Goal: Navigation & Orientation: Find specific page/section

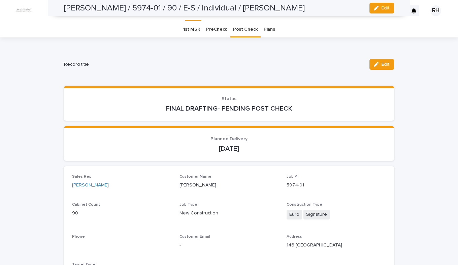
scroll to position [597, 0]
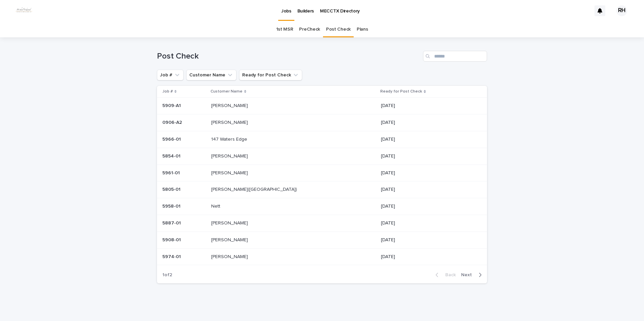
click at [231, 105] on p "Rodgers" at bounding box center [230, 105] width 38 height 7
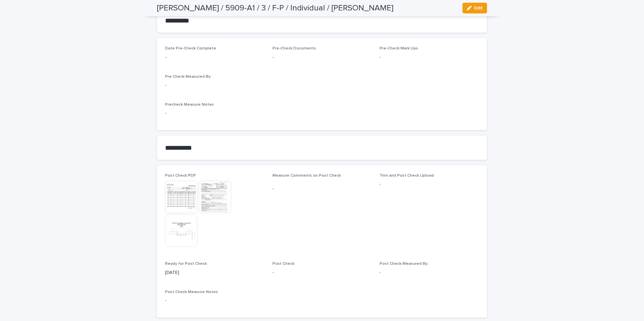
scroll to position [564, 0]
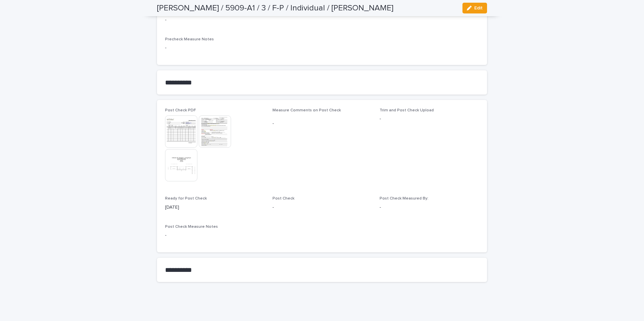
click at [209, 131] on img at bounding box center [215, 132] width 32 height 32
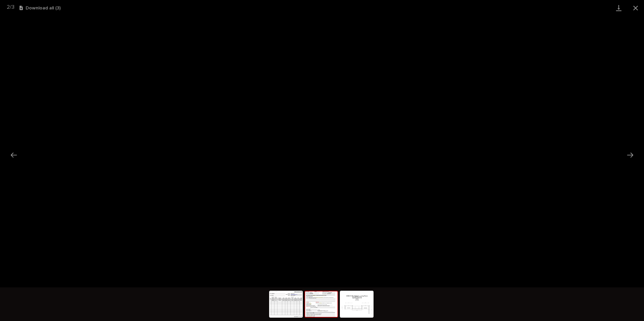
drag, startPoint x: 637, startPoint y: 9, endPoint x: 631, endPoint y: 14, distance: 7.9
click at [634, 12] on button "Close gallery" at bounding box center [635, 8] width 17 height 16
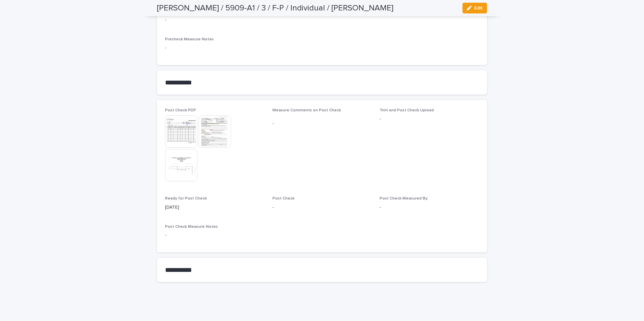
click at [179, 162] on img at bounding box center [181, 165] width 32 height 32
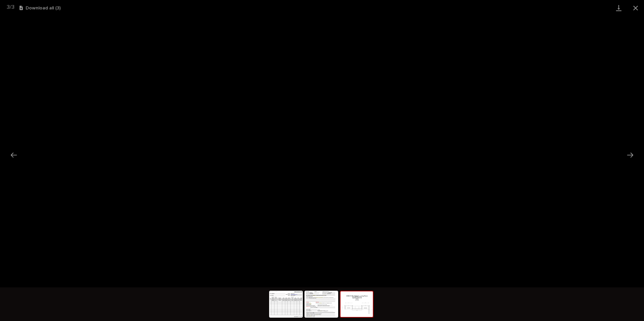
drag, startPoint x: 635, startPoint y: 7, endPoint x: 630, endPoint y: 10, distance: 6.3
click at [635, 7] on button "Close gallery" at bounding box center [635, 8] width 17 height 16
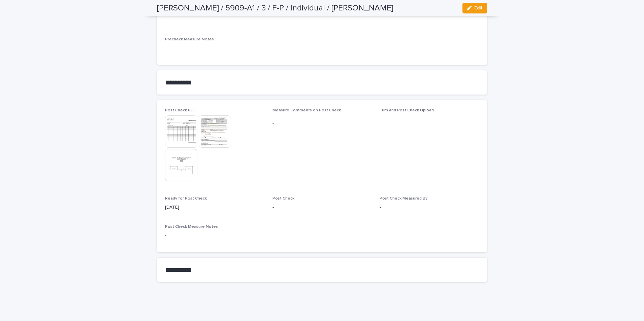
click at [184, 133] on img at bounding box center [181, 132] width 32 height 32
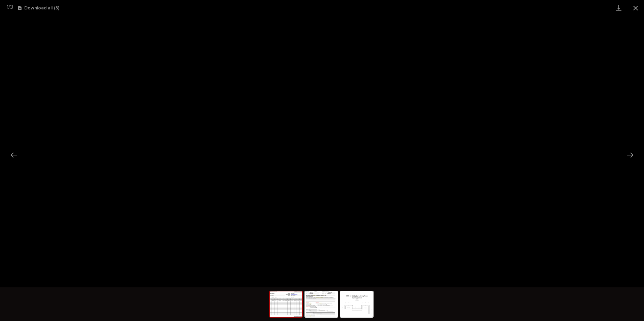
drag, startPoint x: 638, startPoint y: 4, endPoint x: 623, endPoint y: 13, distance: 17.2
click at [636, 6] on button "Close gallery" at bounding box center [635, 8] width 17 height 16
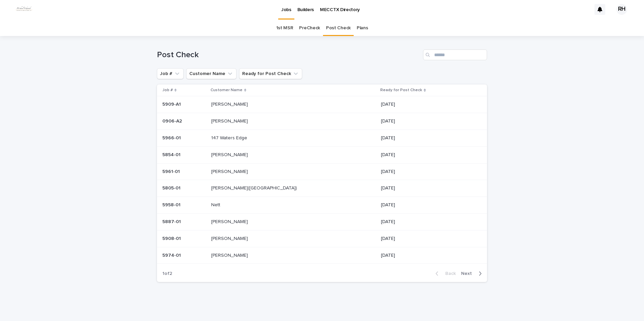
scroll to position [1, 0]
click at [464, 274] on span "Next" at bounding box center [468, 274] width 15 height 5
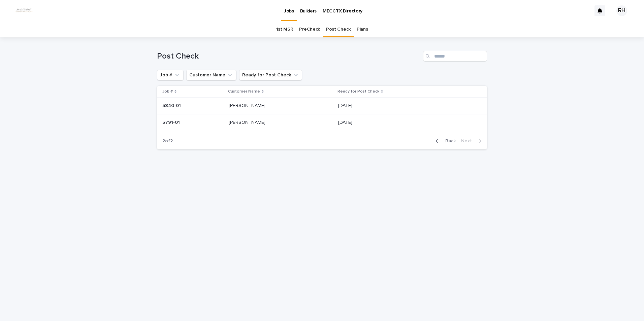
click at [450, 140] on span "Back" at bounding box center [448, 141] width 14 height 5
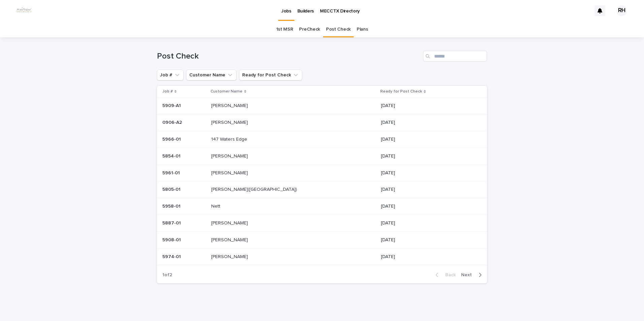
scroll to position [1, 0]
click at [234, 105] on p "Rodgers" at bounding box center [230, 103] width 38 height 7
click at [233, 105] on p "Rodgers" at bounding box center [230, 103] width 38 height 7
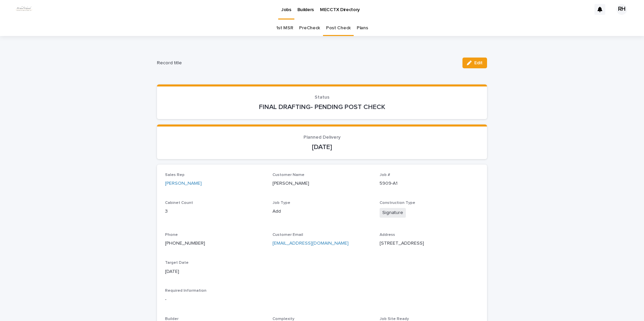
scroll to position [22, 0]
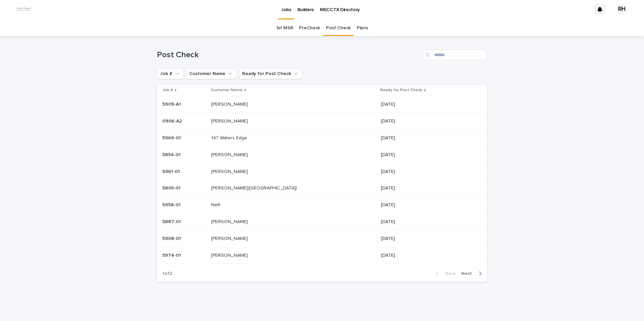
scroll to position [1, 0]
click at [229, 188] on p "ALLEN(HUNTINGTON)" at bounding box center [254, 187] width 87 height 7
click at [235, 121] on p "Shawn Ury" at bounding box center [230, 120] width 38 height 7
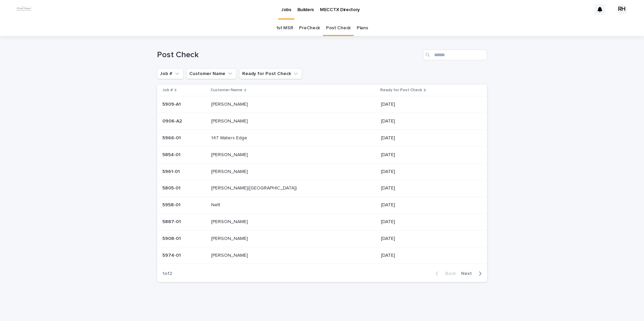
click at [239, 121] on p "Shawn Ury" at bounding box center [230, 120] width 38 height 7
